Goal: Transaction & Acquisition: Obtain resource

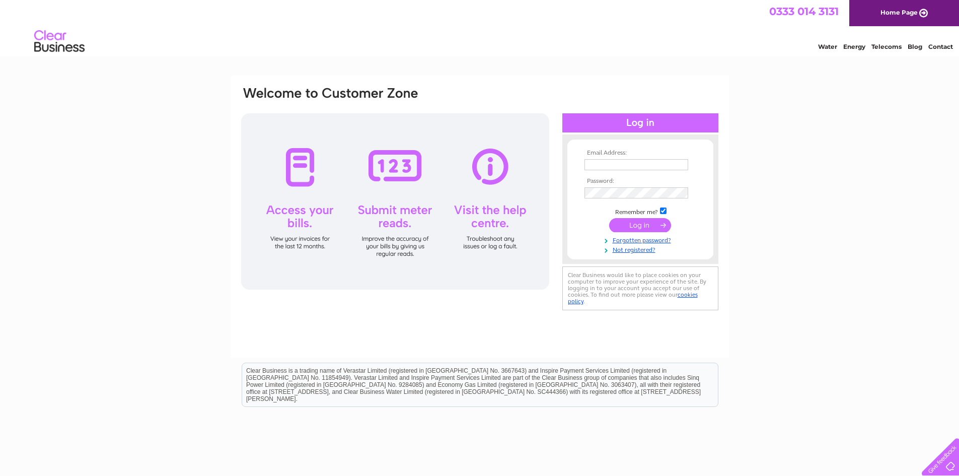
click at [640, 161] on input "text" at bounding box center [636, 164] width 104 height 11
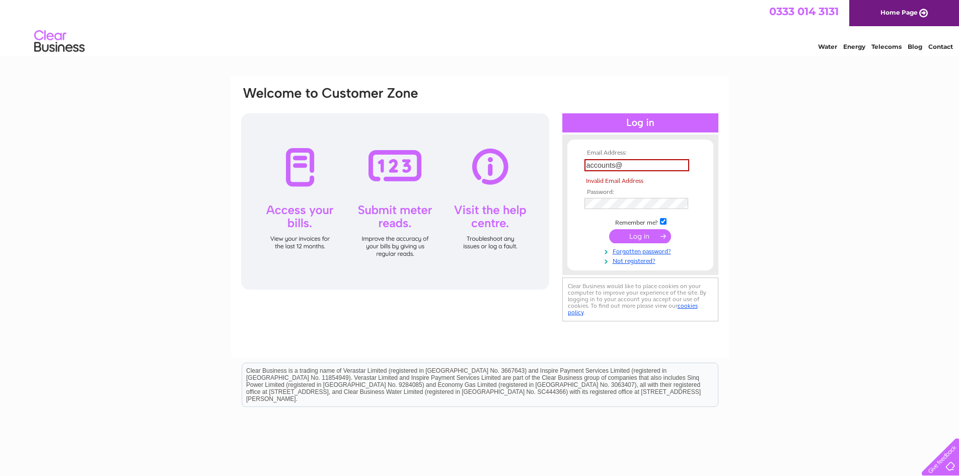
click at [632, 166] on input "accounts@" at bounding box center [636, 165] width 105 height 12
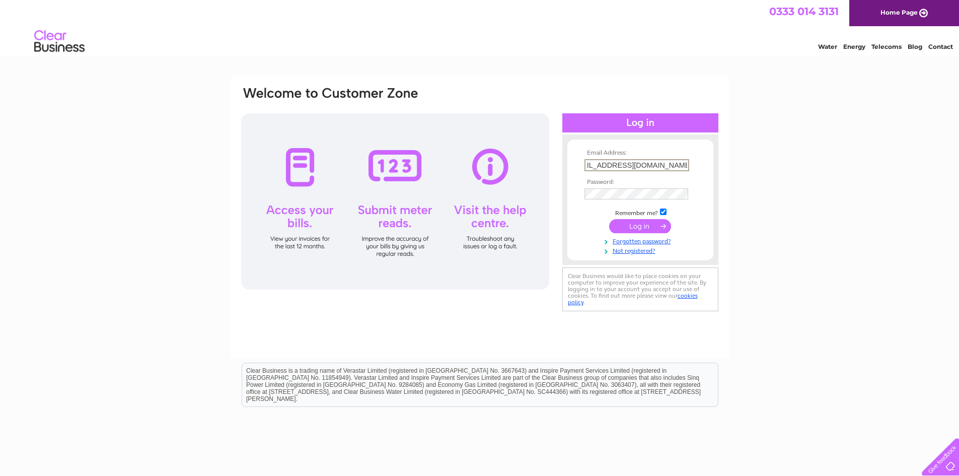
scroll to position [0, 27]
type input "accounts@thefutureforestcompany.com"
click at [650, 226] on input "submit" at bounding box center [640, 226] width 62 height 14
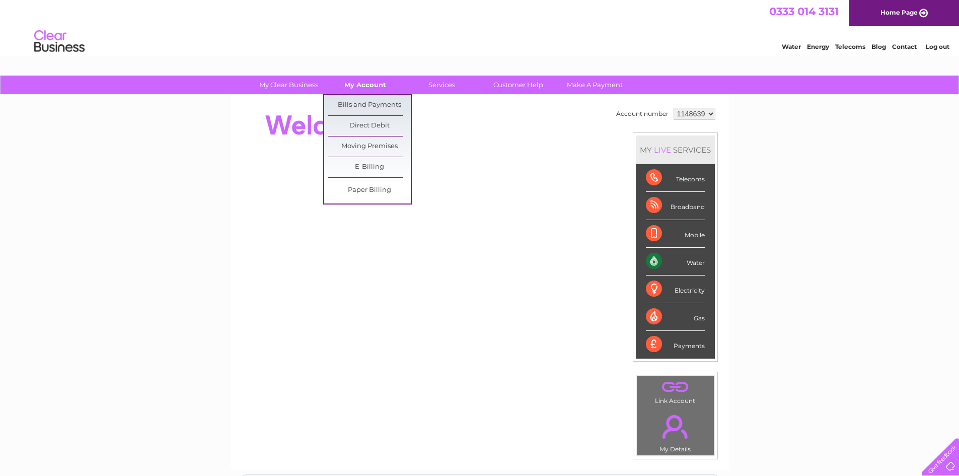
click at [376, 83] on link "My Account" at bounding box center [365, 85] width 83 height 19
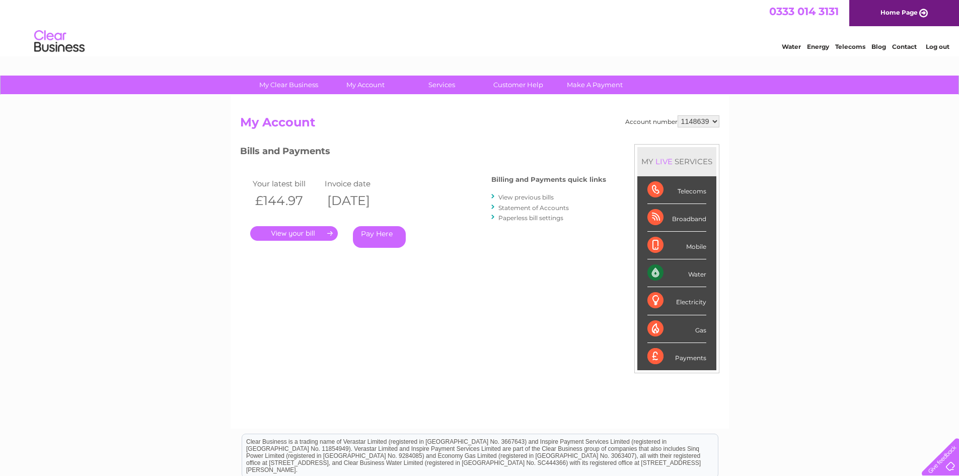
click at [551, 207] on link "Statement of Accounts" at bounding box center [533, 208] width 70 height 8
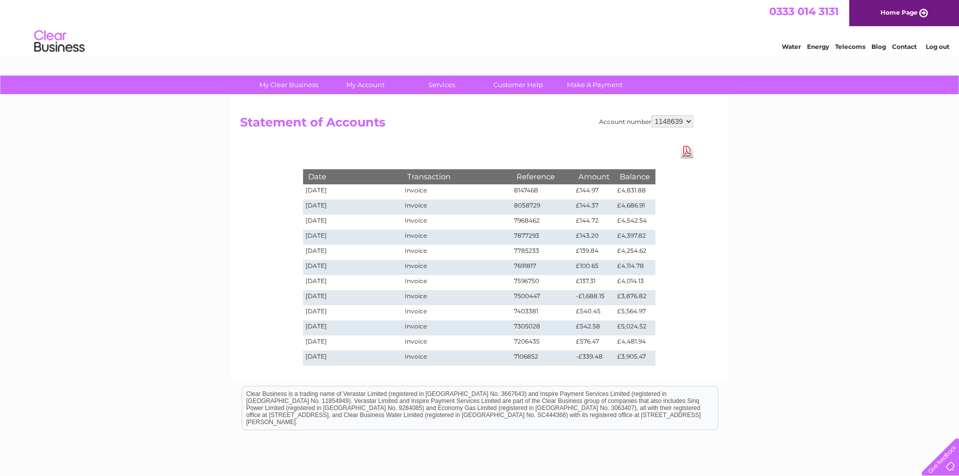
click at [687, 151] on link "Download Pdf" at bounding box center [687, 151] width 13 height 15
click at [416, 190] on td "Invoice" at bounding box center [456, 191] width 109 height 15
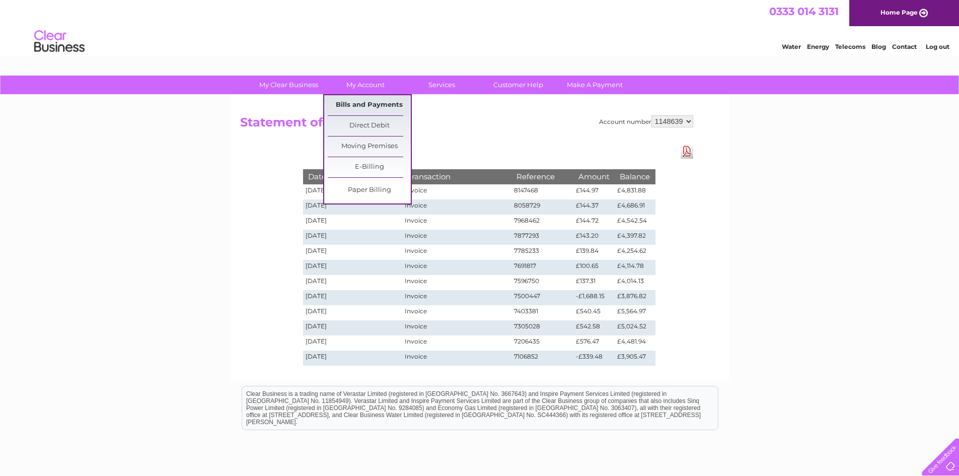
click at [372, 104] on link "Bills and Payments" at bounding box center [369, 105] width 83 height 20
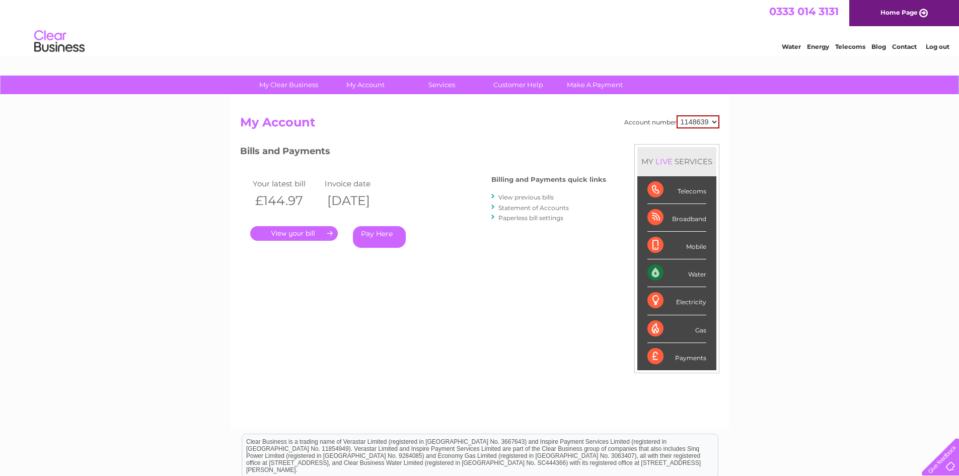
click at [318, 230] on link "." at bounding box center [294, 233] width 88 height 15
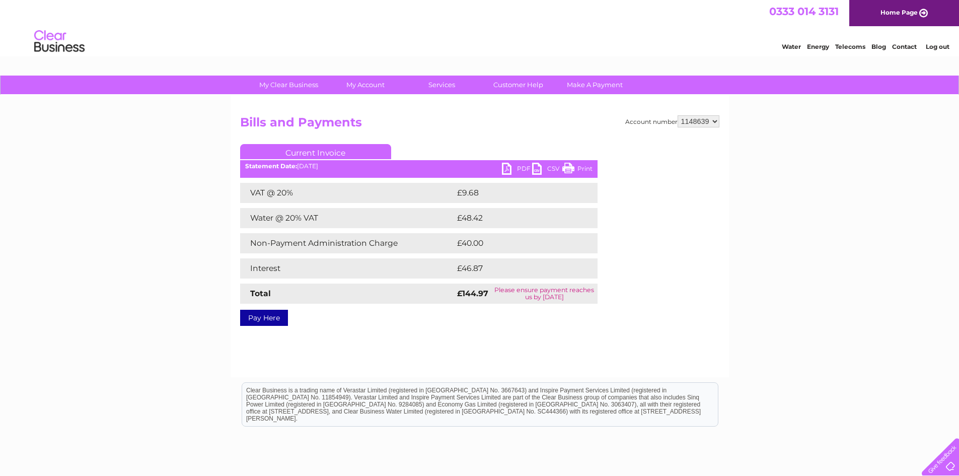
click at [515, 168] on link "PDF" at bounding box center [517, 170] width 30 height 15
click at [716, 121] on select "1148639" at bounding box center [699, 121] width 42 height 12
click at [480, 344] on div "Account number 1148639 Bills and Payments Current Invoice PDF CSV Print VAT @ 2…" at bounding box center [480, 236] width 498 height 282
